Goal: Information Seeking & Learning: Learn about a topic

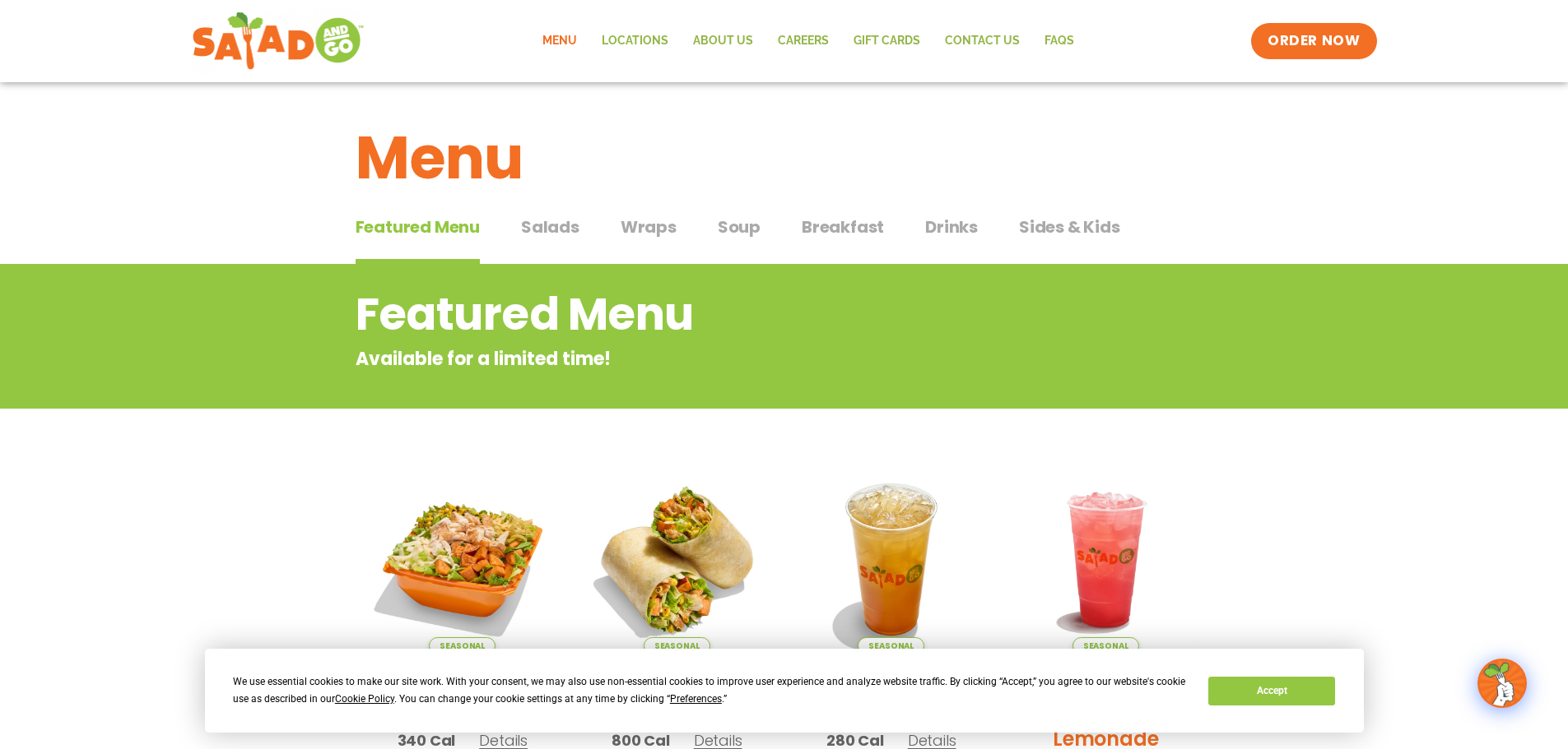
click at [1324, 694] on button "Accept" at bounding box center [1272, 692] width 126 height 29
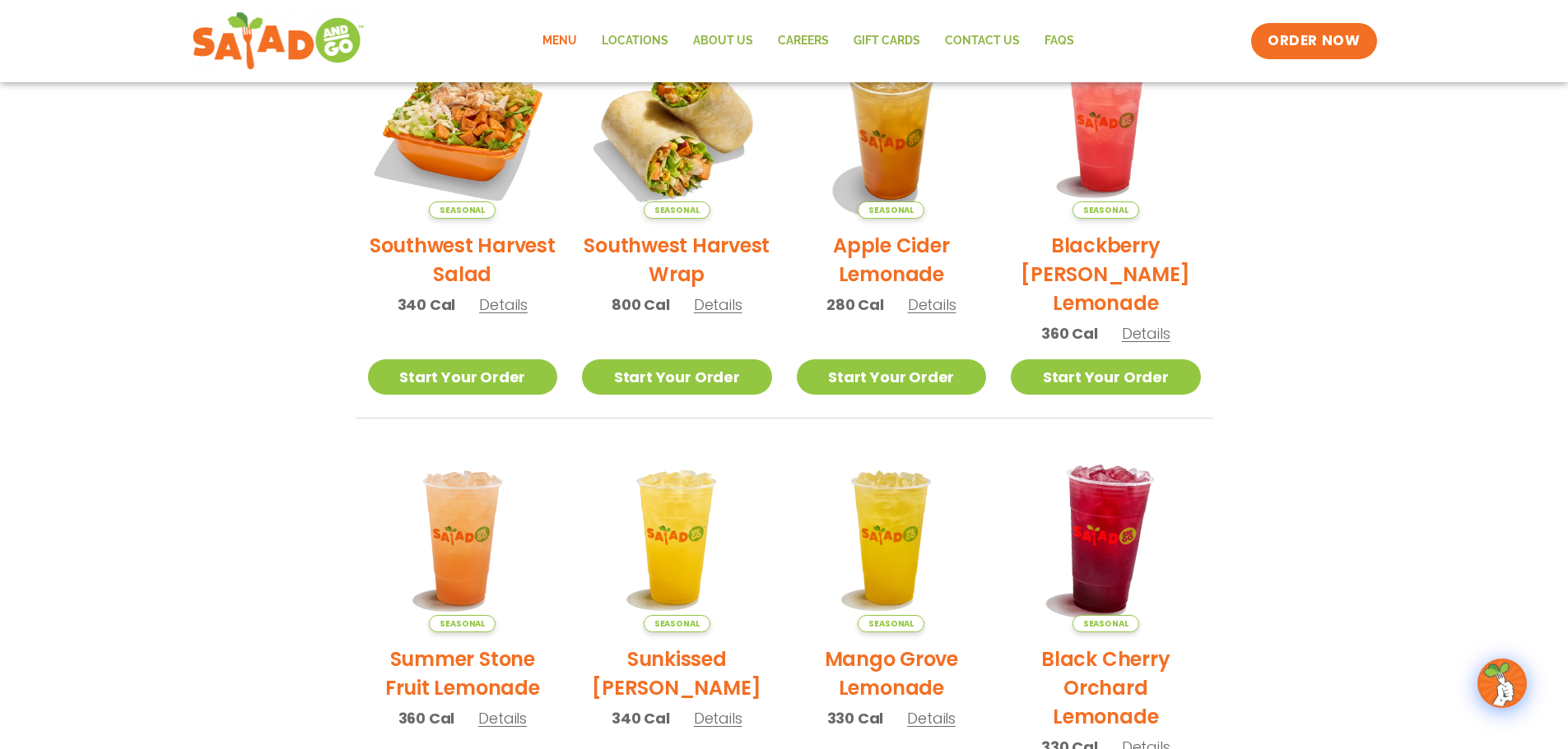
scroll to position [411, 0]
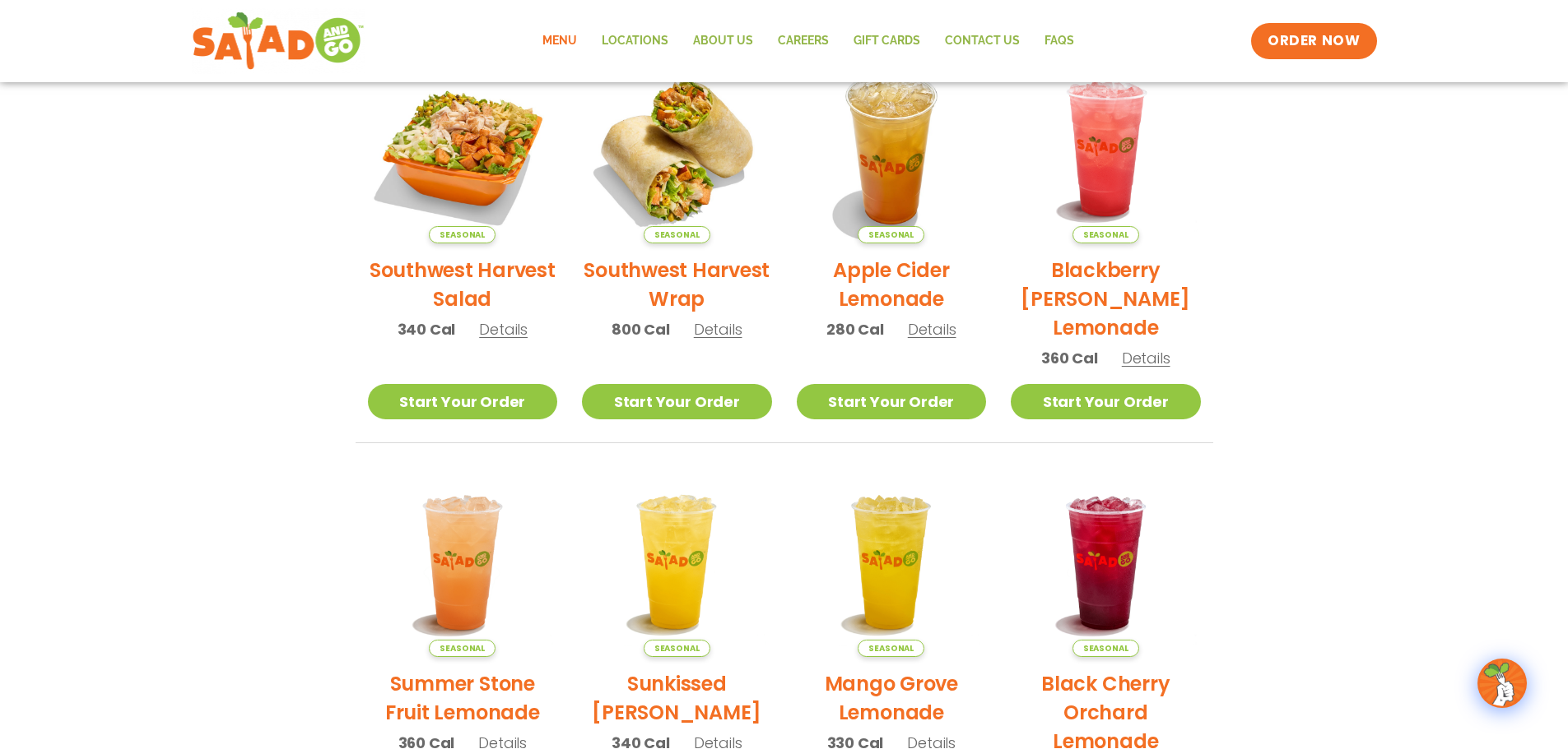
click at [920, 327] on span "Details" at bounding box center [932, 328] width 49 height 20
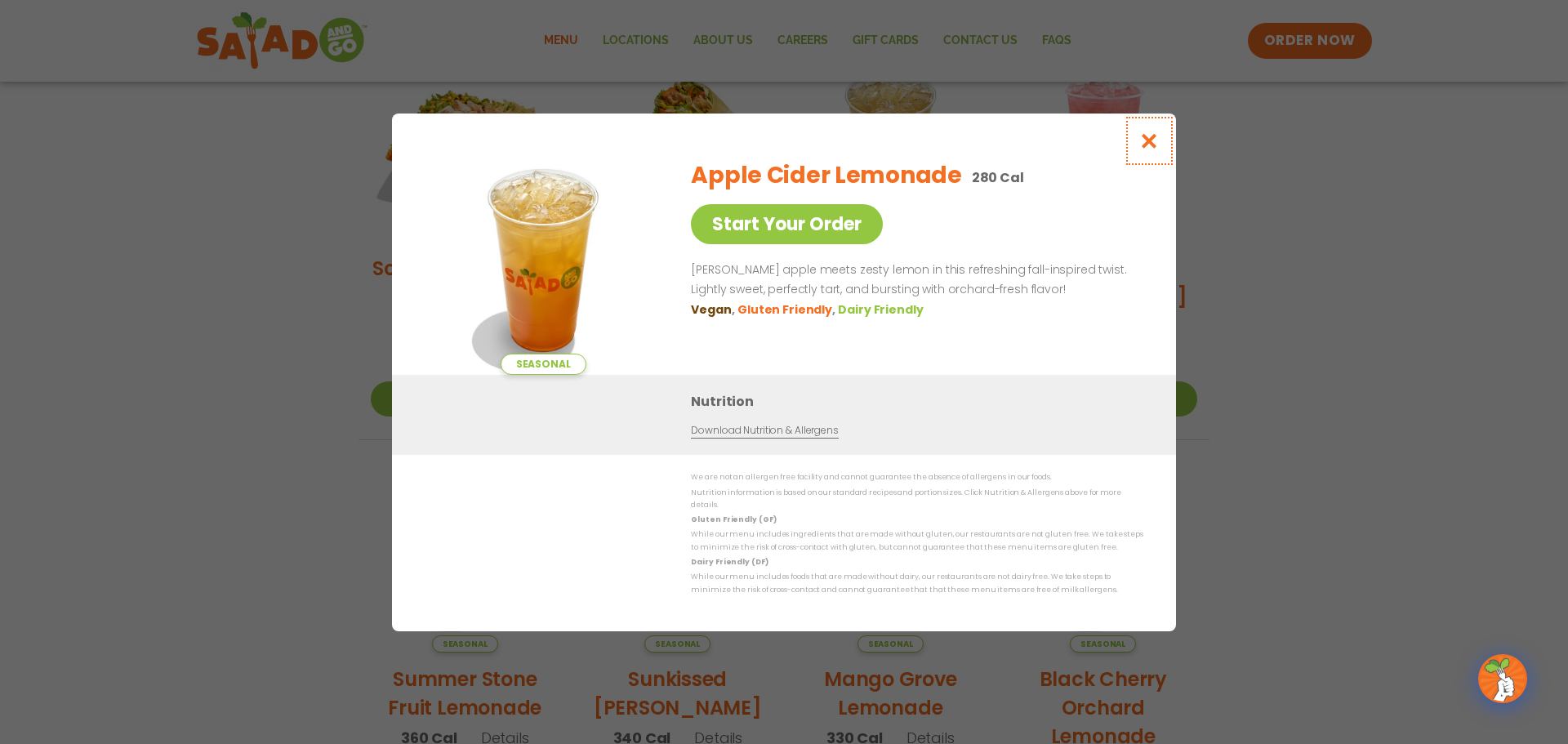
click at [1142, 138] on icon "Close modal" at bounding box center [1149, 141] width 20 height 17
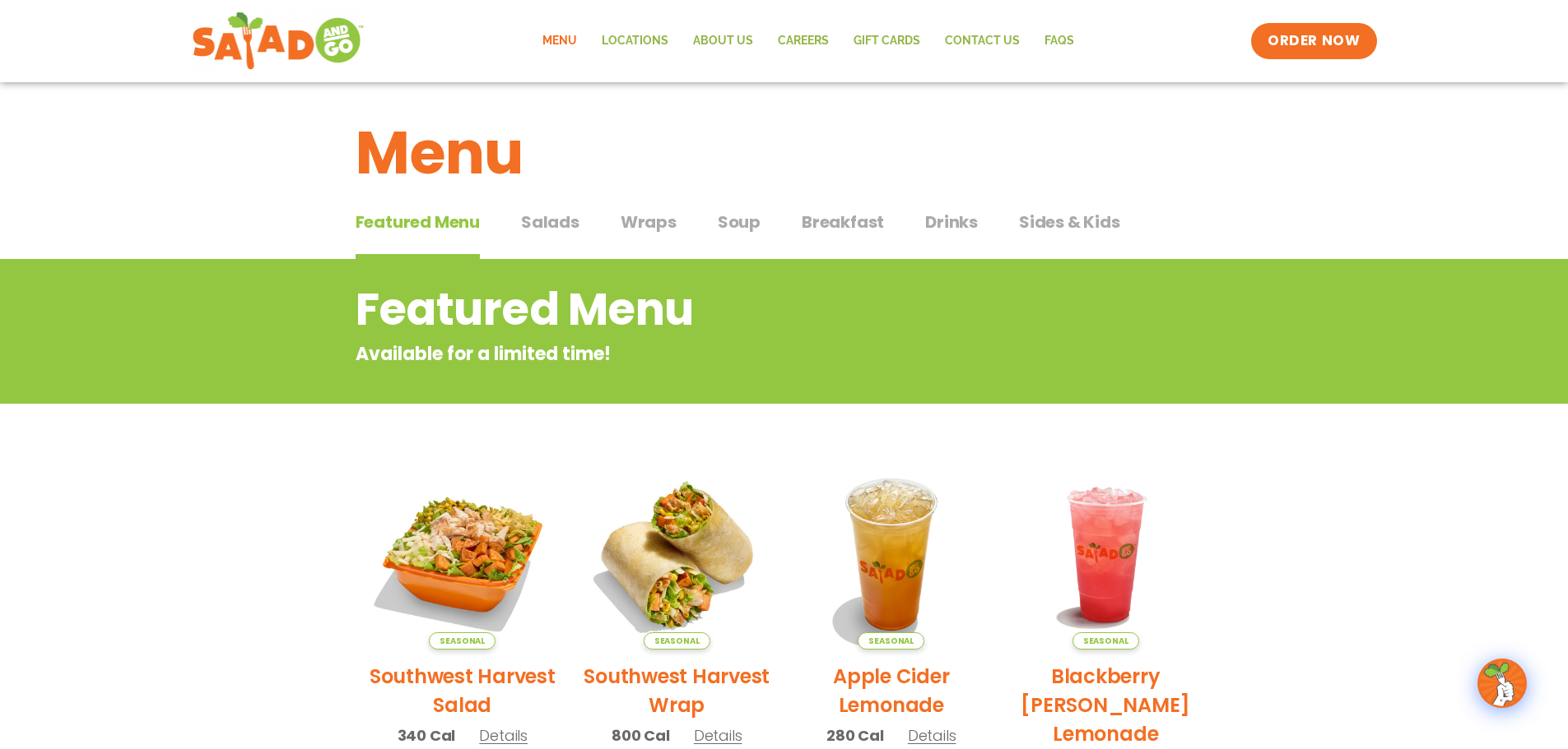
scroll to position [0, 0]
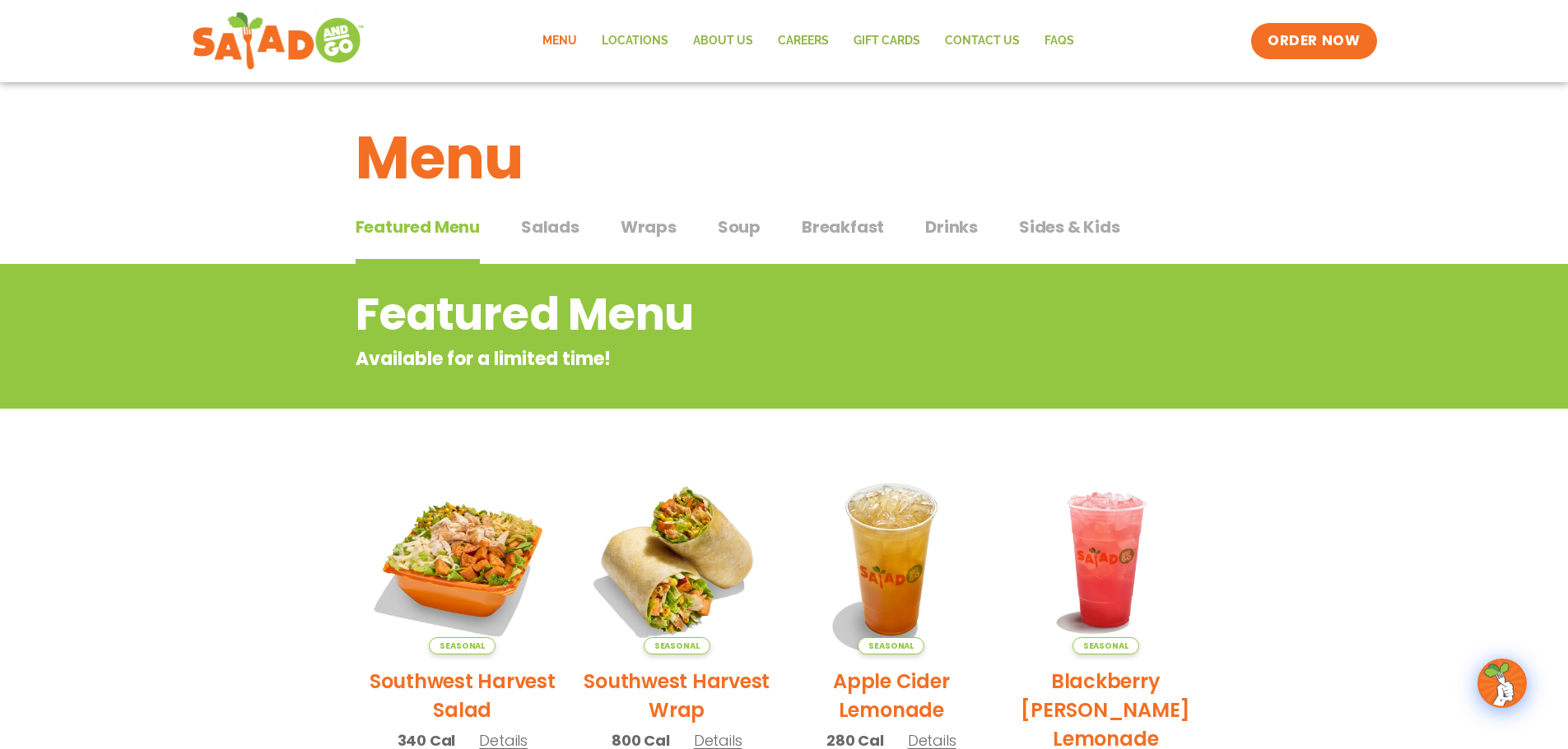
click at [534, 225] on span "Salads" at bounding box center [550, 226] width 58 height 24
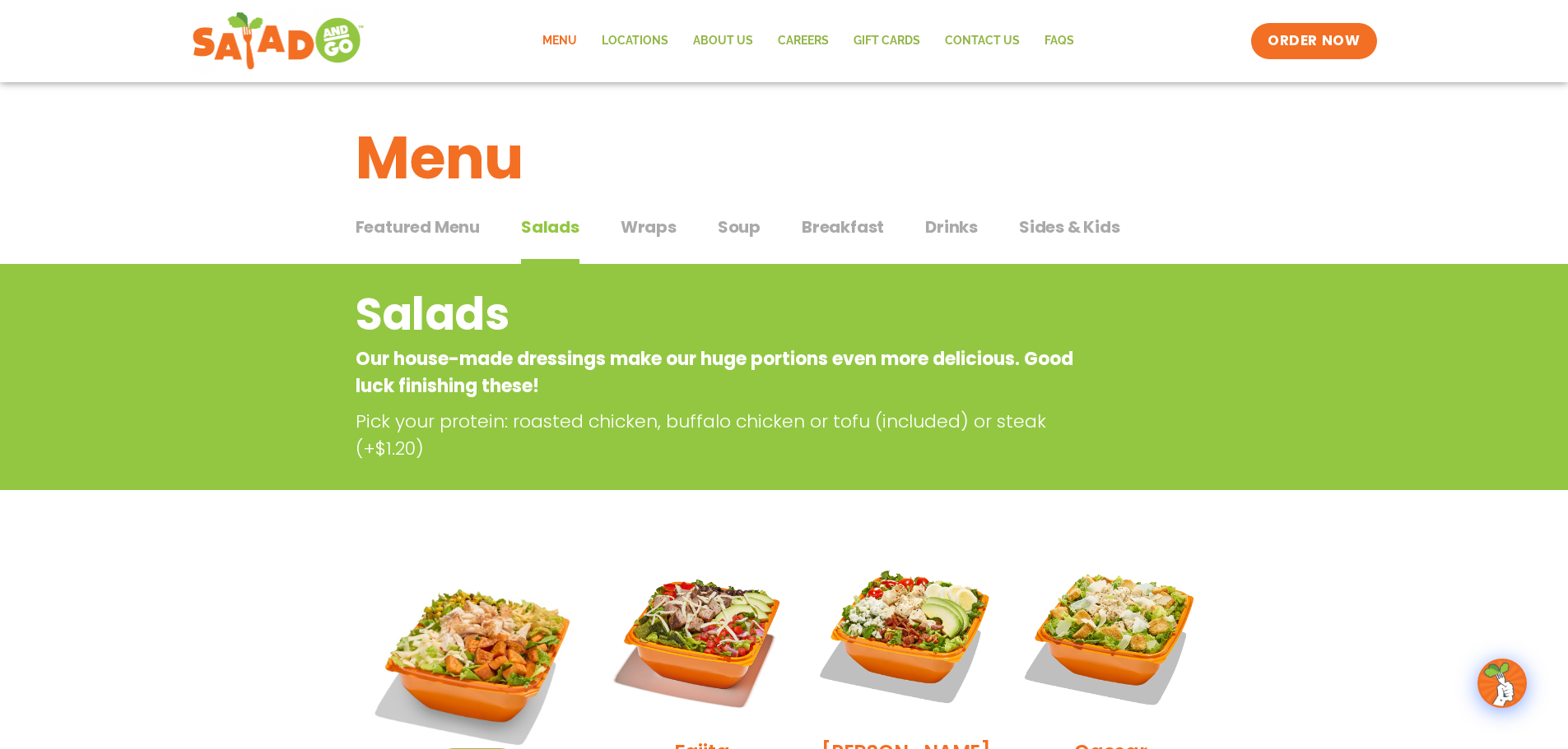
click at [642, 226] on span "Wraps" at bounding box center [648, 226] width 56 height 24
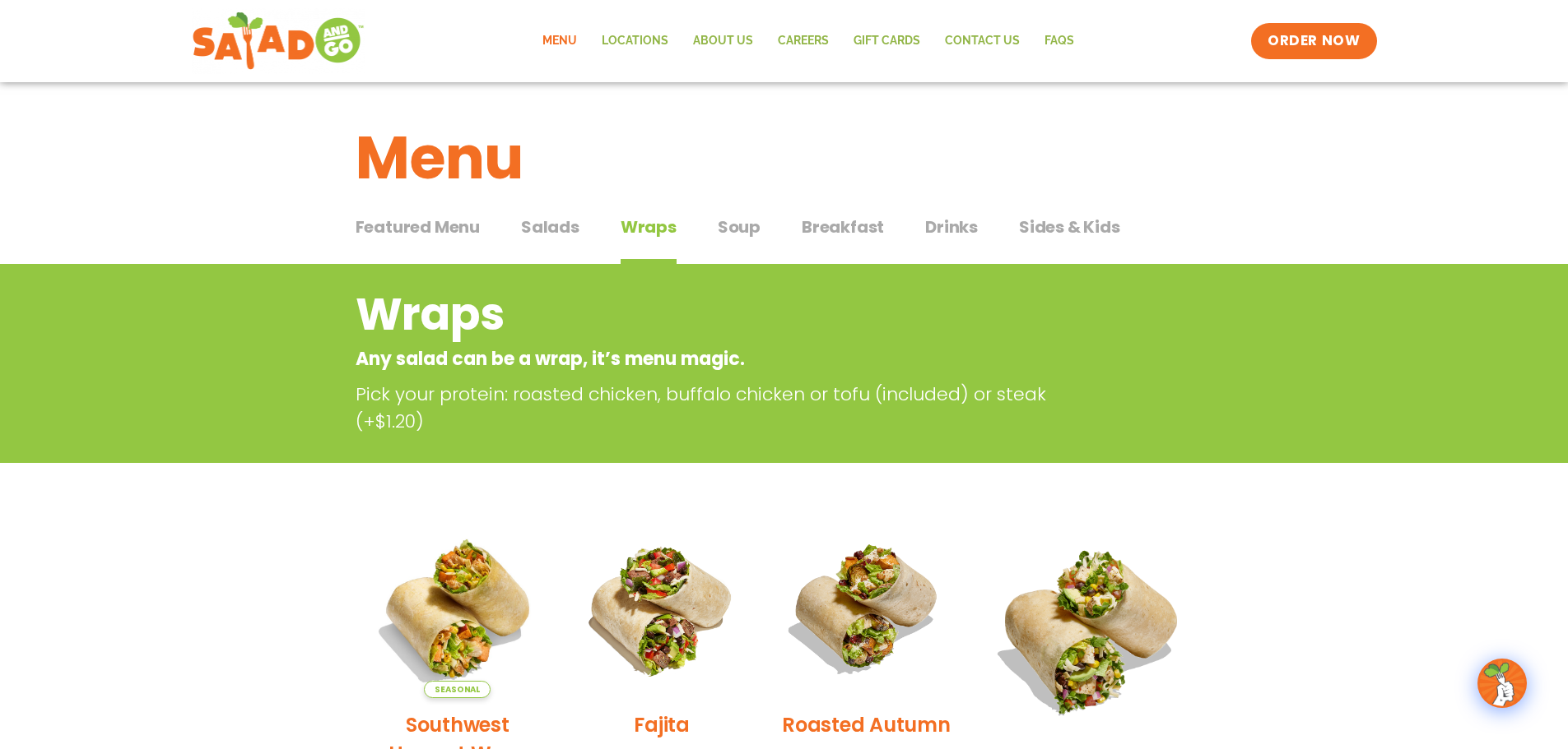
click at [537, 231] on span "Salads" at bounding box center [550, 226] width 58 height 24
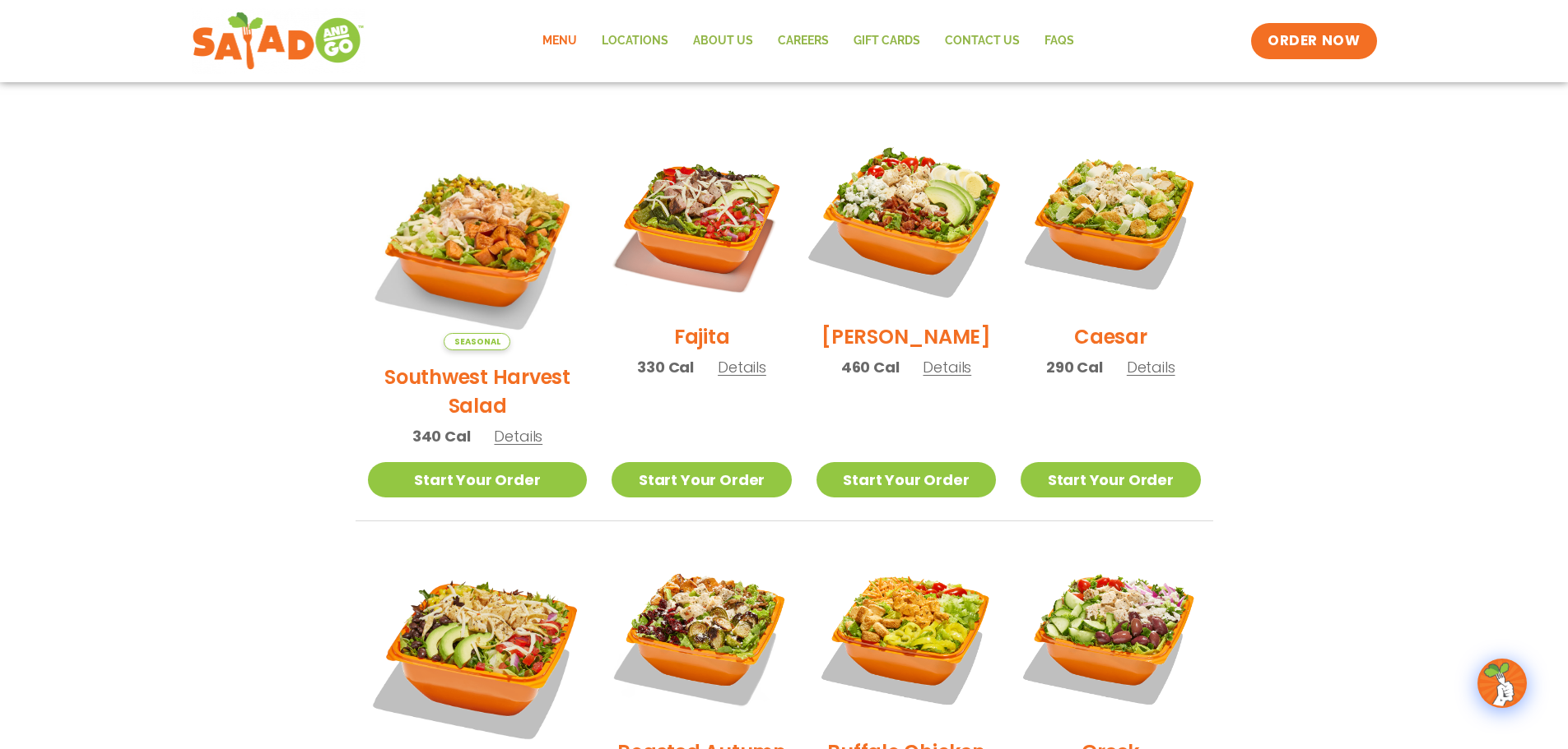
scroll to position [411, 0]
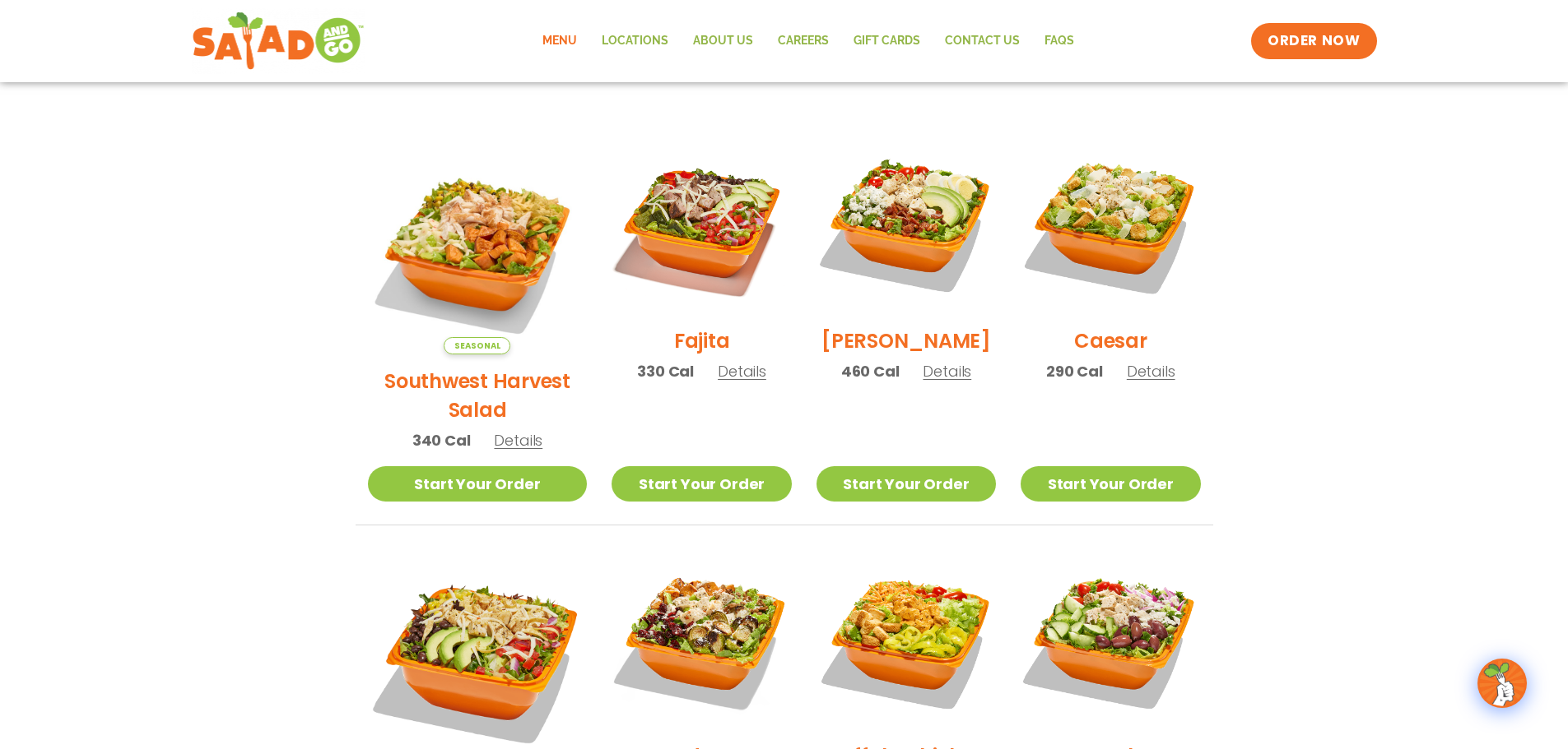
drag, startPoint x: 436, startPoint y: 361, endPoint x: 457, endPoint y: 354, distance: 22.1
click at [436, 367] on h2 "Southwest Harvest Salad" at bounding box center [477, 395] width 220 height 57
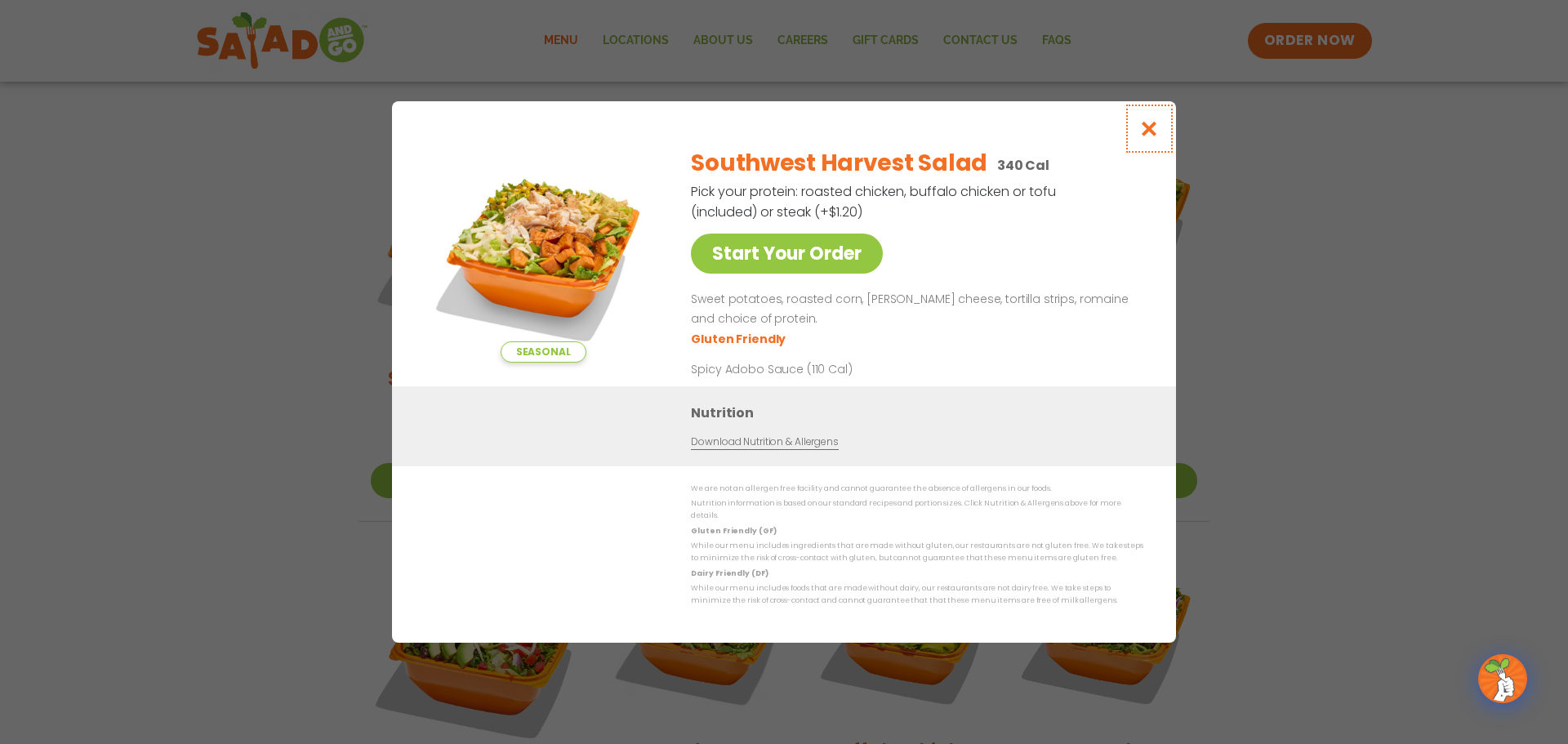
click at [1157, 127] on icon "Close modal" at bounding box center [1149, 128] width 20 height 17
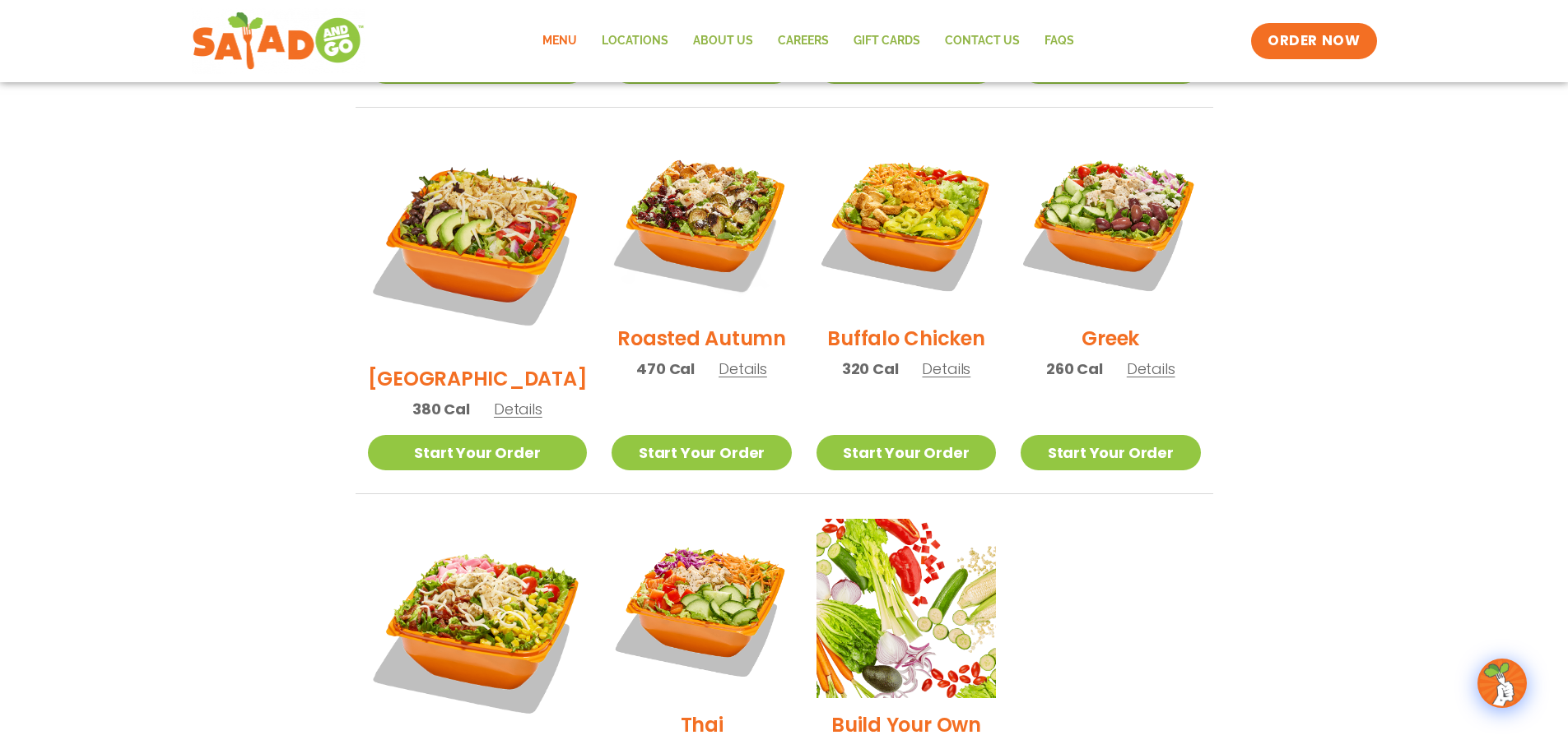
scroll to position [823, 0]
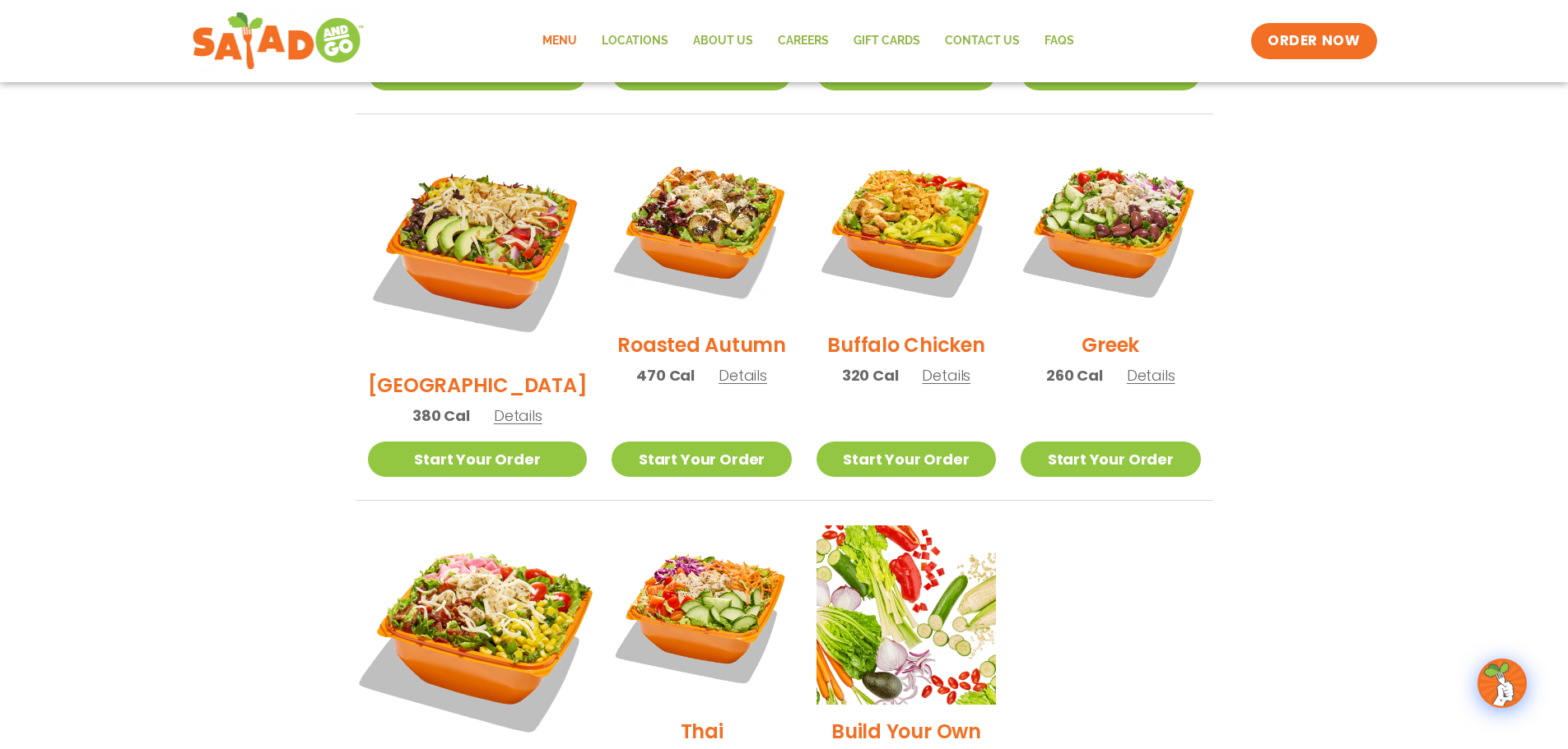
click at [389, 540] on img at bounding box center [476, 634] width 258 height 257
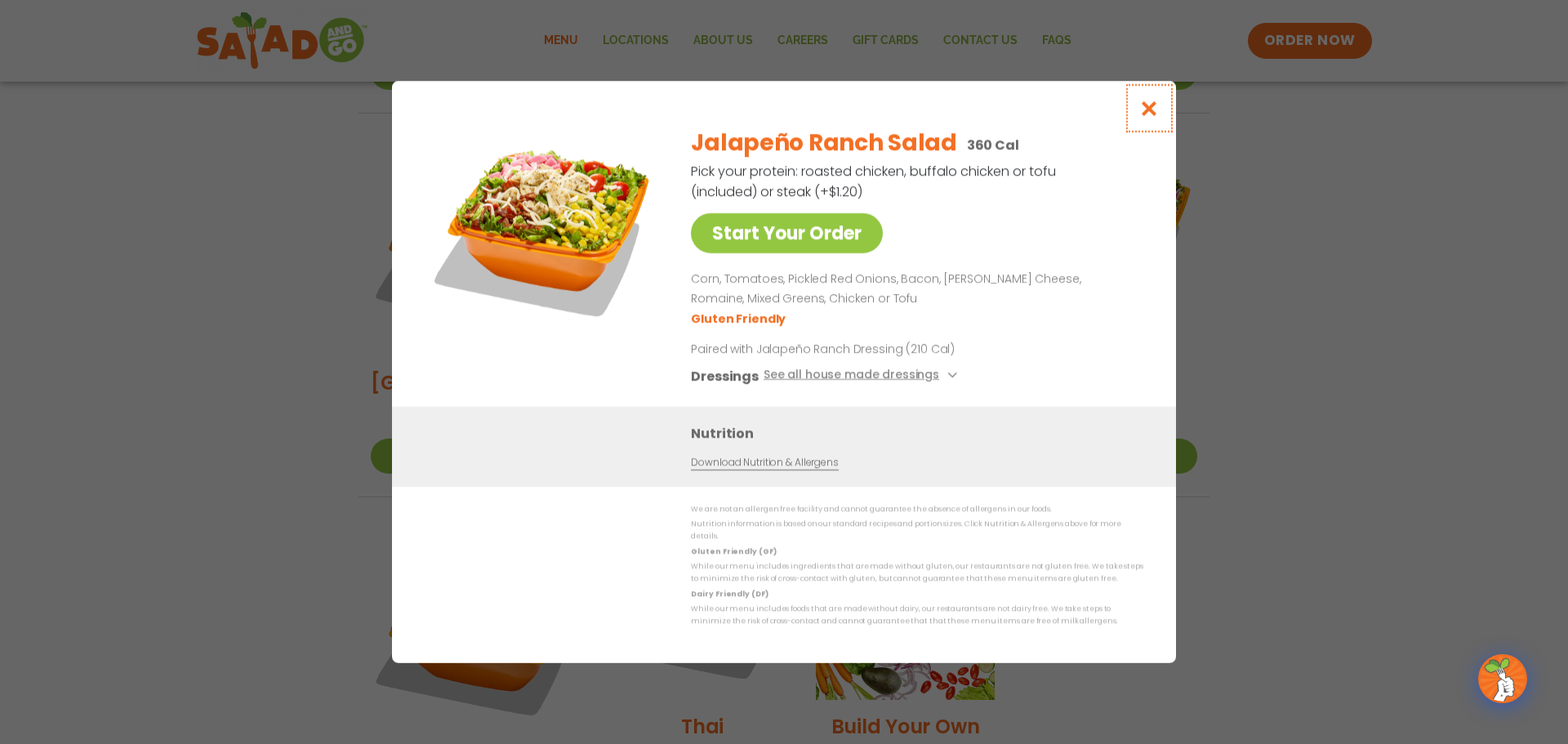
click at [1136, 111] on button "Close modal" at bounding box center [1149, 108] width 53 height 55
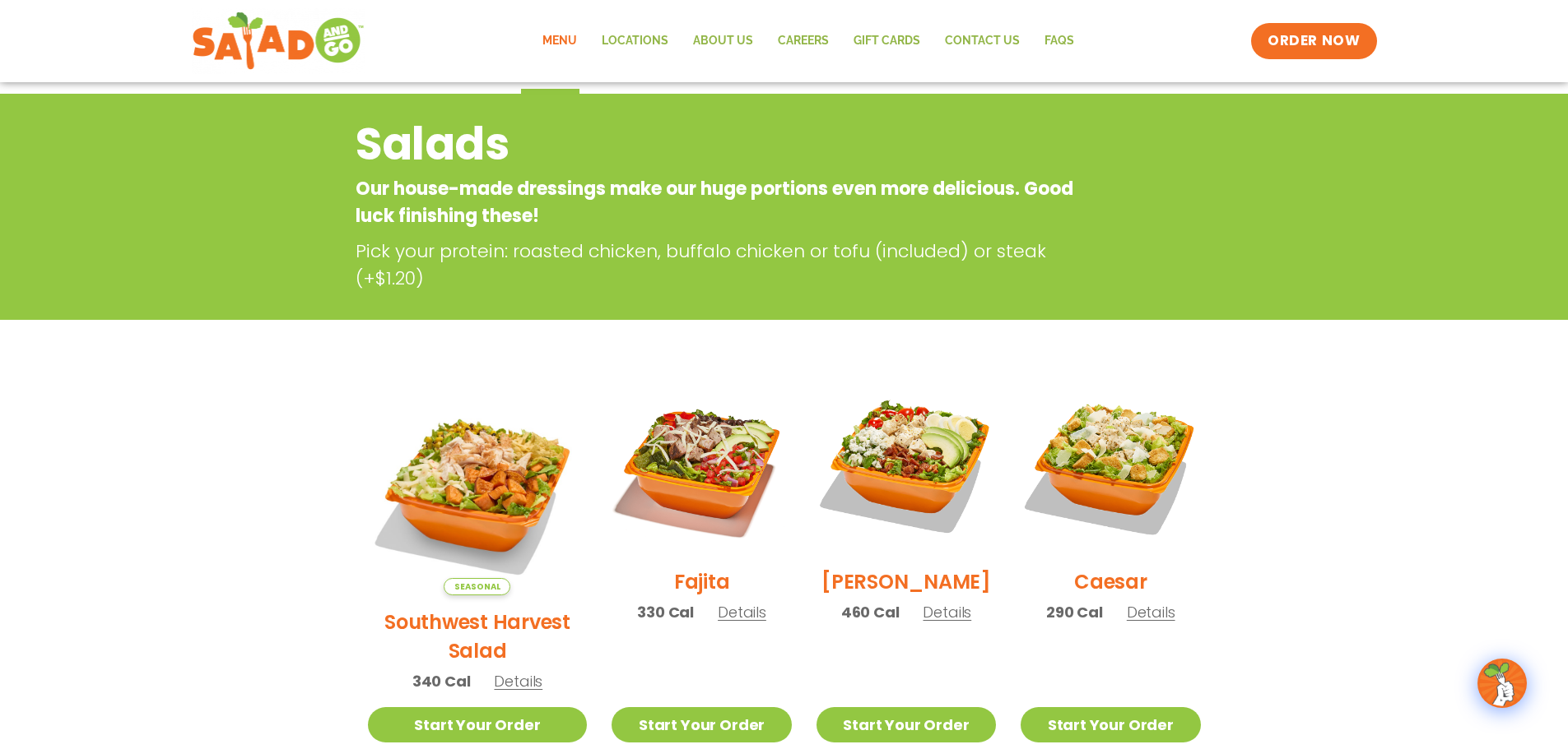
scroll to position [164, 0]
